Goal: Task Accomplishment & Management: Use online tool/utility

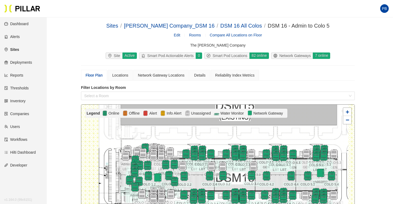
scroll to position [68, 0]
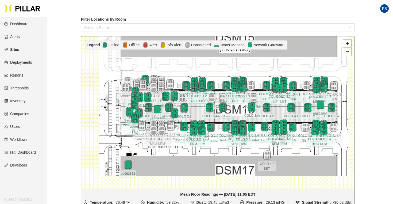
click at [18, 75] on link "Reports" at bounding box center [13, 75] width 19 height 4
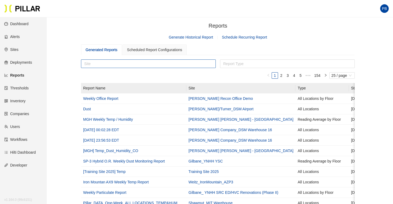
click at [109, 63] on div at bounding box center [148, 63] width 132 height 7
click at [191, 37] on link "Generate Historical Report" at bounding box center [191, 37] width 44 height 4
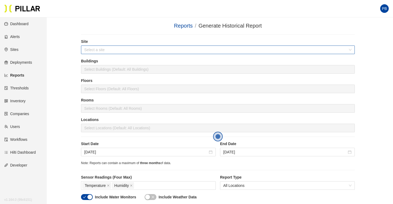
click at [112, 48] on input "search" at bounding box center [215, 50] width 263 height 8
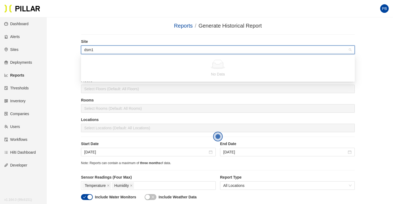
type input "dsm"
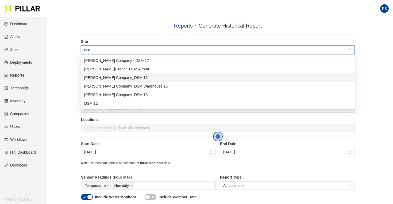
click at [123, 78] on div "[PERSON_NAME] Company_DSM 16" at bounding box center [217, 78] width 267 height 6
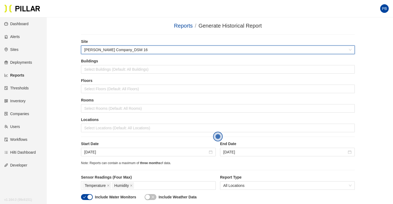
scroll to position [51, 0]
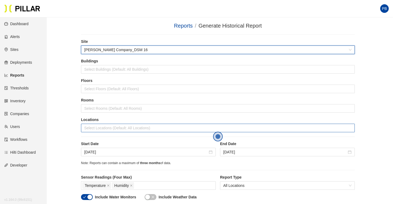
click at [91, 128] on div at bounding box center [217, 127] width 271 height 7
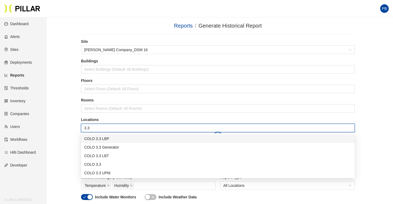
type input "3.3"
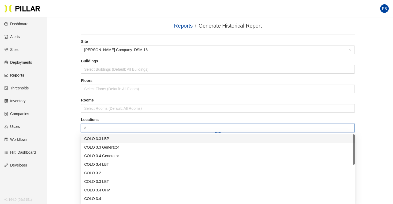
type input "3.3"
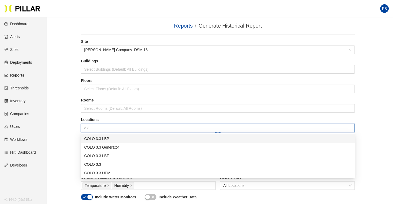
click at [105, 138] on div "COLO 3.3 LBP" at bounding box center [217, 138] width 267 height 6
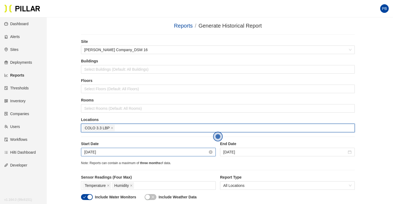
click at [116, 152] on input "[DATE]" at bounding box center [145, 152] width 123 height 6
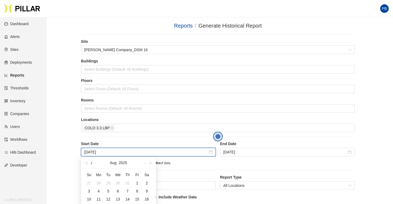
click at [92, 163] on span "button" at bounding box center [92, 163] width 3 height 3
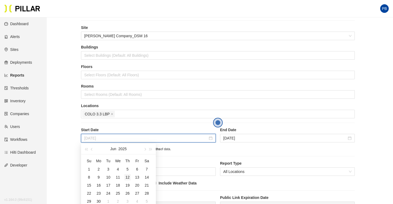
scroll to position [15, 0]
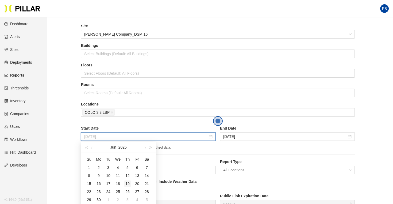
type input "[DATE]"
click at [127, 182] on div "19" at bounding box center [127, 183] width 6 height 6
click at [222, 148] on div "Note: Reports can contain a maximum of three months of data." at bounding box center [218, 147] width 274 height 5
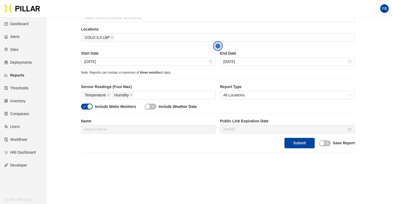
scroll to position [106, 0]
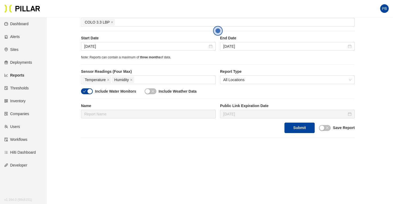
click at [328, 128] on icon "close" at bounding box center [326, 127] width 3 height 3
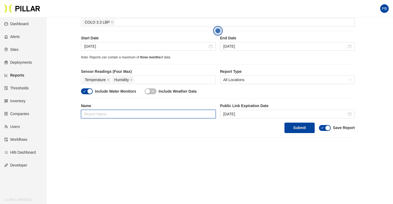
click at [97, 114] on input "text" at bounding box center [148, 114] width 135 height 9
drag, startPoint x: 124, startPoint y: 115, endPoint x: 91, endPoint y: 113, distance: 33.2
click at [91, 113] on input "3.3 lbp since [DATE]" at bounding box center [148, 114] width 135 height 9
type input "3.3 LBP since [DATE]"
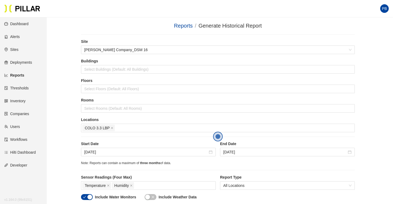
scroll to position [106, 0]
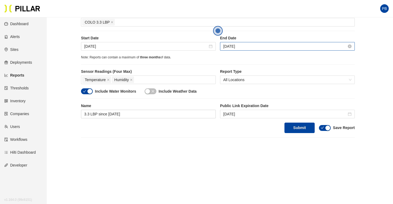
type input "3.3 LBP since [DATE]"
click at [243, 47] on input "[DATE]" at bounding box center [284, 46] width 123 height 6
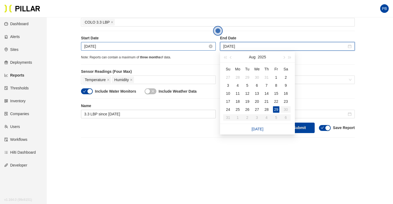
click at [96, 46] on input "[DATE]" at bounding box center [145, 46] width 123 height 6
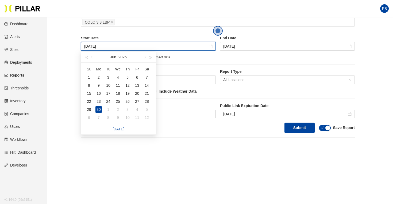
click at [267, 163] on main "Reports / Generate Historical Report / Site [PERSON_NAME] Company_DSM 16 Buildi…" at bounding box center [196, 67] width 393 height 311
type input "[DATE]"
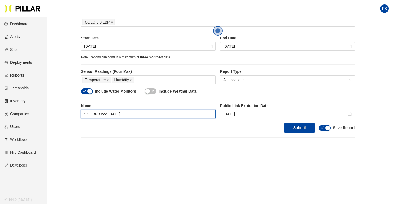
click at [127, 113] on input "3.3 LBP since [DATE]" at bounding box center [148, 114] width 135 height 9
type input "3.3 LBP since [DATE]"
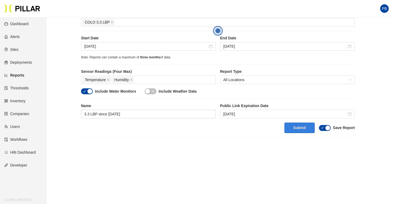
click at [301, 127] on button "Submit" at bounding box center [299, 127] width 30 height 10
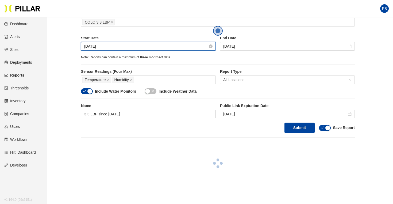
click at [122, 45] on input "[DATE]" at bounding box center [145, 46] width 123 height 6
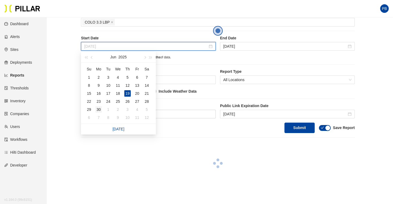
type input "[DATE]"
click at [100, 109] on div "30" at bounding box center [98, 109] width 6 height 6
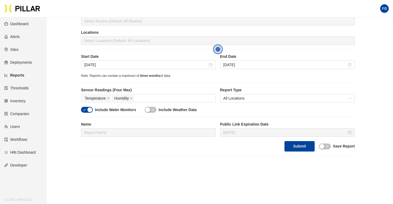
scroll to position [83, 0]
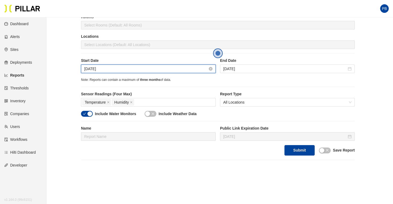
click at [123, 69] on input "Aug 22, 2025" at bounding box center [145, 69] width 123 height 6
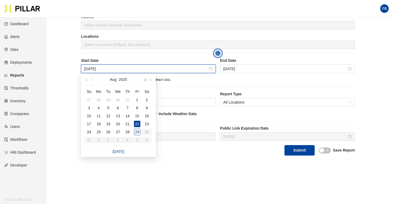
click at [145, 80] on span "button" at bounding box center [144, 80] width 3 height 3
click at [92, 79] on span "button" at bounding box center [92, 80] width 3 height 3
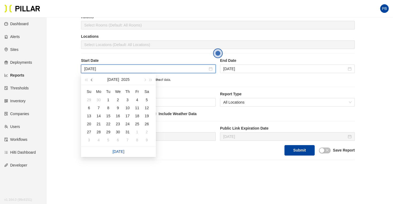
click at [92, 79] on span "button" at bounding box center [92, 80] width 3 height 3
click at [144, 80] on span "button" at bounding box center [144, 80] width 3 height 3
type input "[DATE]"
click at [100, 132] on div "30" at bounding box center [98, 132] width 6 height 6
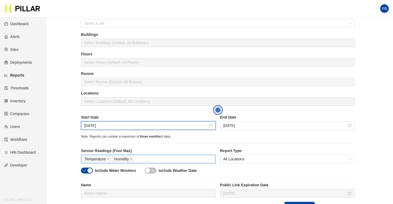
scroll to position [0, 0]
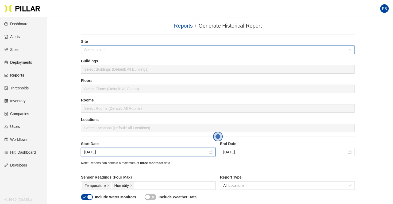
click at [105, 48] on input "search" at bounding box center [215, 50] width 263 height 8
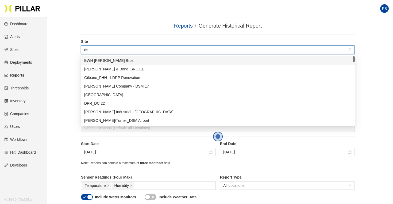
type input "dsm"
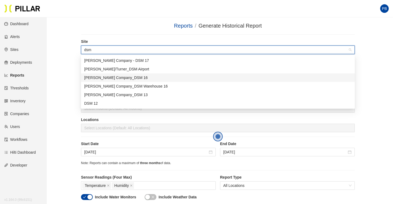
click at [121, 79] on div "[PERSON_NAME] Company_DSM 16" at bounding box center [217, 78] width 267 height 6
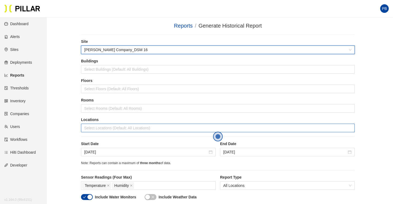
click at [93, 126] on div at bounding box center [217, 127] width 271 height 7
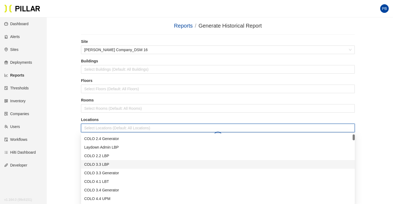
click at [95, 163] on div "COLO 3.3 LBP" at bounding box center [217, 164] width 267 height 6
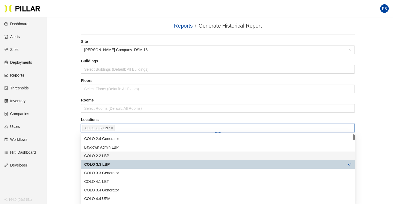
click at [61, 144] on div "Reports / Generate Historical Report / Site Weitz Company_DSM 16 Buildings Sele…" at bounding box center [218, 132] width 316 height 221
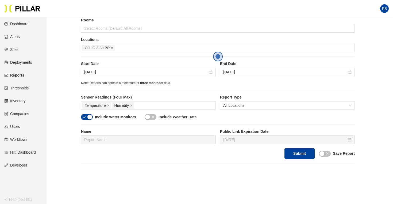
scroll to position [81, 0]
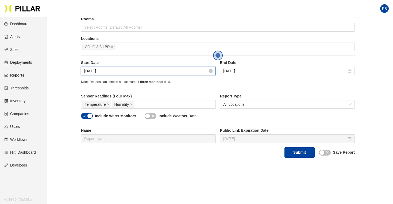
click at [122, 71] on input "[DATE]" at bounding box center [145, 71] width 123 height 6
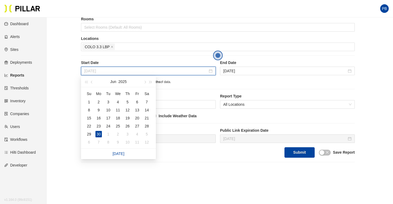
type input "[DATE]"
click at [99, 133] on div "30" at bounding box center [98, 134] width 6 height 6
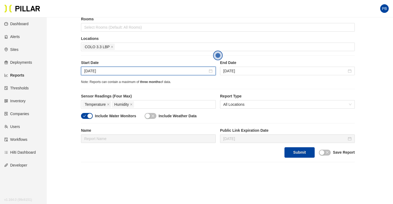
click at [109, 179] on main "Reports / Generate Historical Report / Site Weitz Company_DSM 16 Buildings Sele…" at bounding box center [196, 91] width 393 height 311
click at [326, 153] on icon "close" at bounding box center [326, 151] width 3 height 3
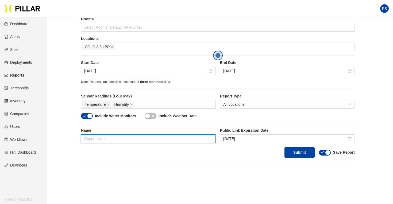
click at [109, 138] on input "text" at bounding box center [148, 138] width 135 height 9
type input "3.3 LBP since june 30"
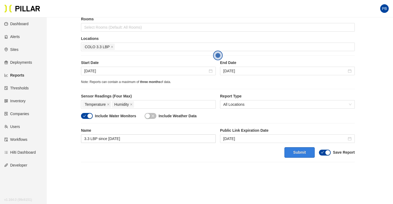
click at [298, 152] on button "Submit" at bounding box center [299, 152] width 30 height 10
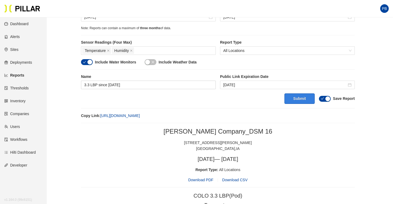
scroll to position [151, 0]
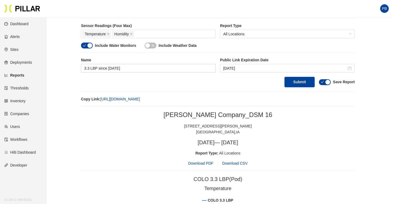
click at [246, 102] on div "Copy Link: https://app.pillar.tech/reports/f3090a1b-94b7-409d-9b82-d011f51d83ea…" at bounding box center [218, 101] width 274 height 10
click at [245, 98] on div "Copy Link: https://app.pillar.tech/reports/f3090a1b-94b7-409d-9b82-d011f51d83ea…" at bounding box center [218, 99] width 274 height 6
click at [140, 100] on link "https://app.pillar.tech/reports/f3090a1b-94b7-409d-9b82-d011f51d83ea/view" at bounding box center [120, 98] width 40 height 5
